Goal: Register for event/course

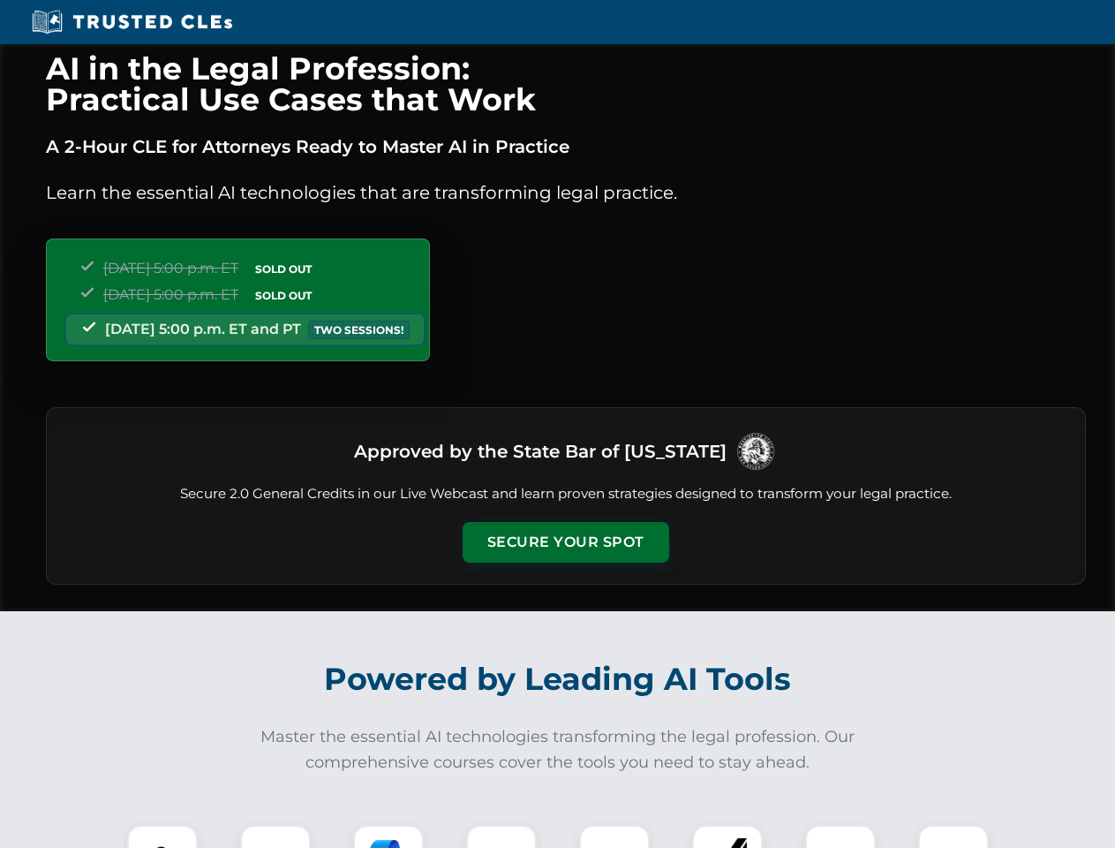
click at [565, 542] on button "Secure Your Spot" at bounding box center [566, 542] width 207 height 41
click at [162, 836] on img at bounding box center [162, 860] width 51 height 51
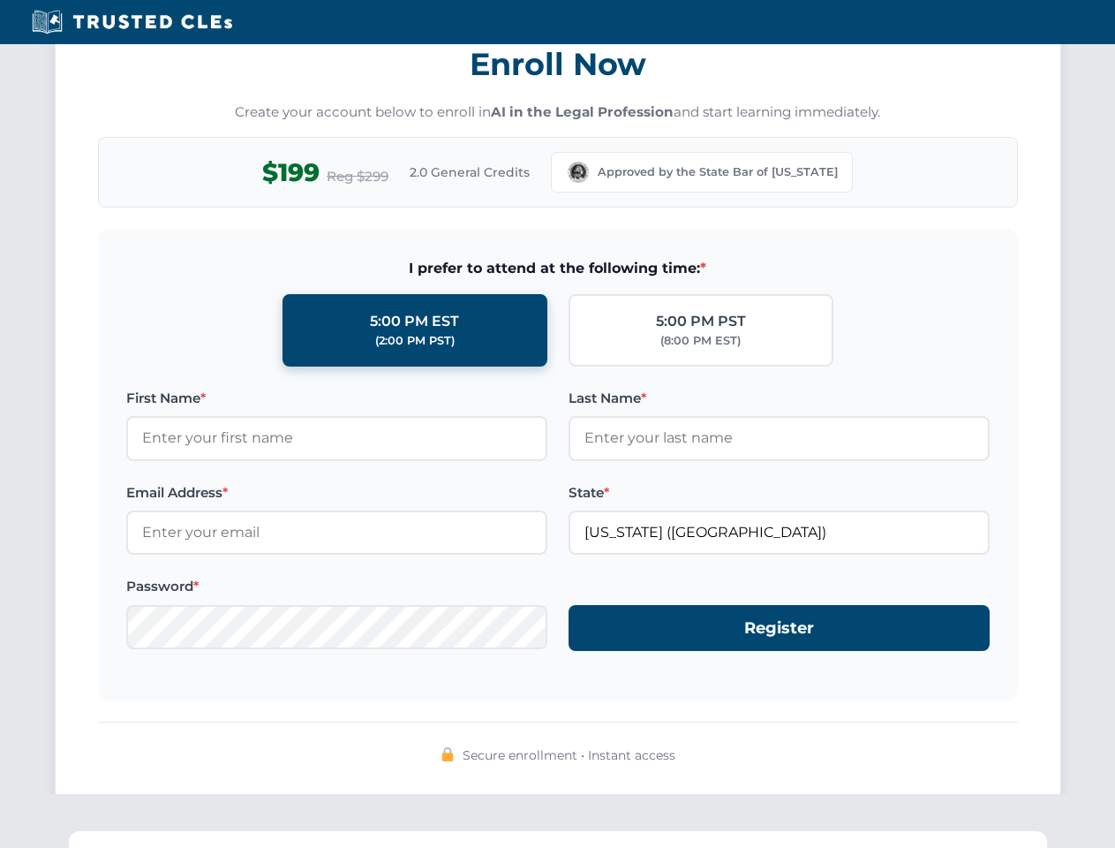
scroll to position [1733, 0]
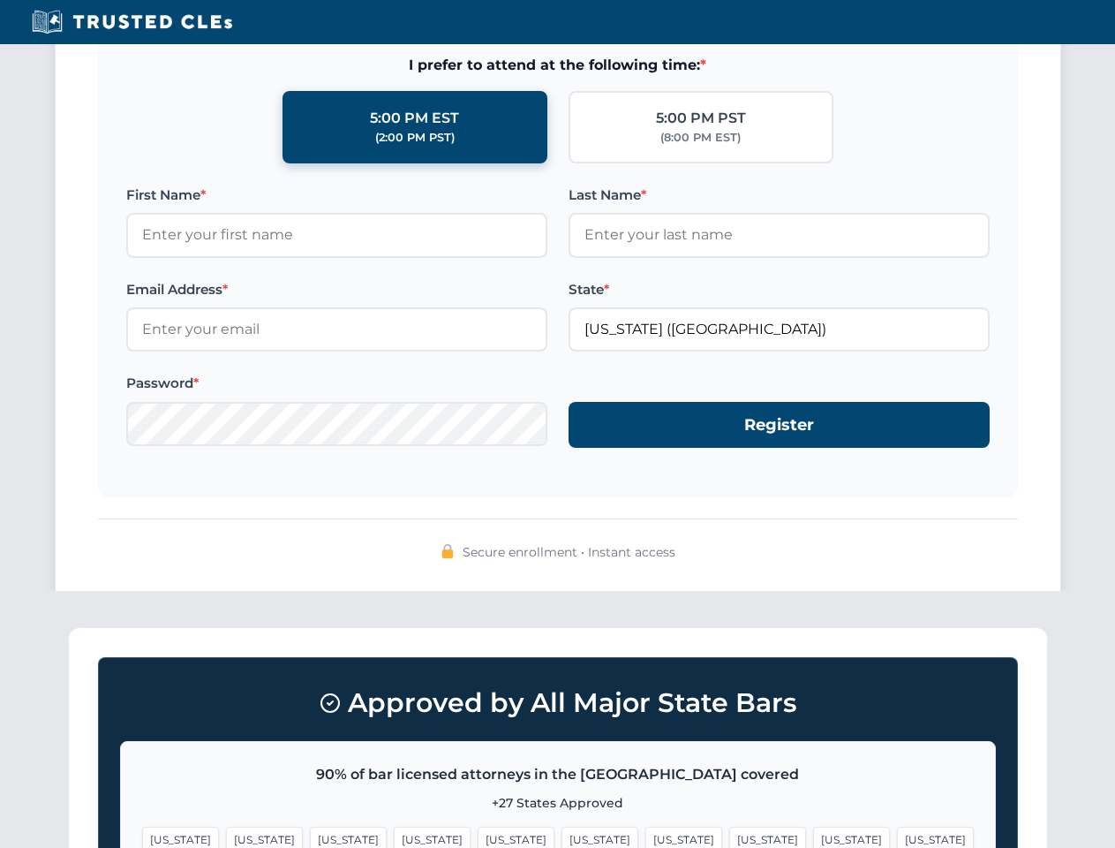
click at [646, 836] on span "[US_STATE]" at bounding box center [684, 840] width 77 height 26
click at [813, 836] on span "[US_STATE]" at bounding box center [851, 840] width 77 height 26
